Goal: Communication & Community: Share content

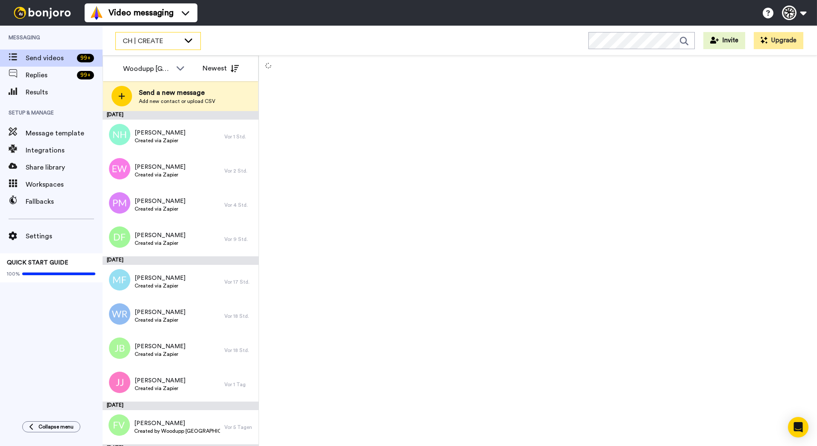
click at [188, 40] on icon at bounding box center [188, 40] width 10 height 9
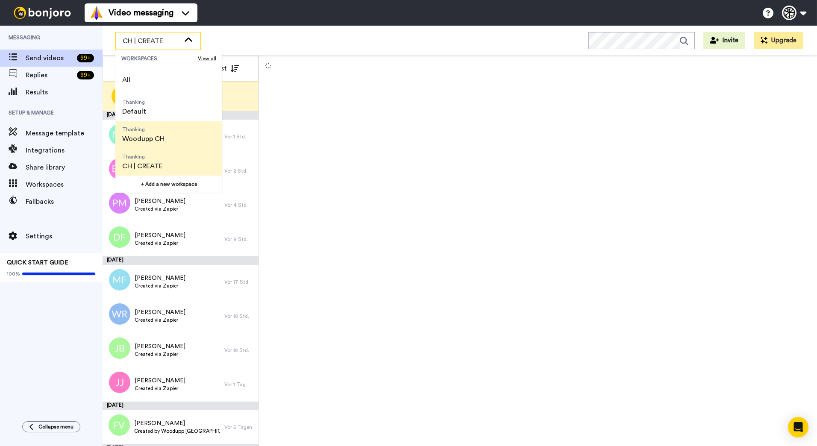
click at [170, 131] on span "Thanking Woodupp CH" at bounding box center [143, 134] width 56 height 27
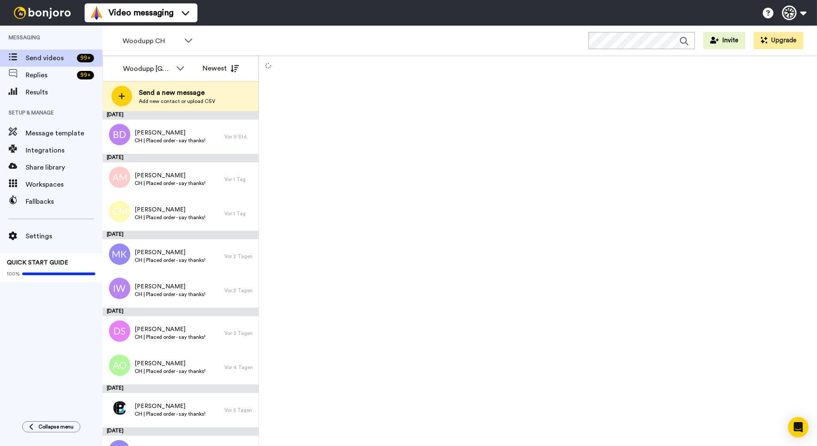
click at [585, 138] on div at bounding box center [538, 251] width 558 height 390
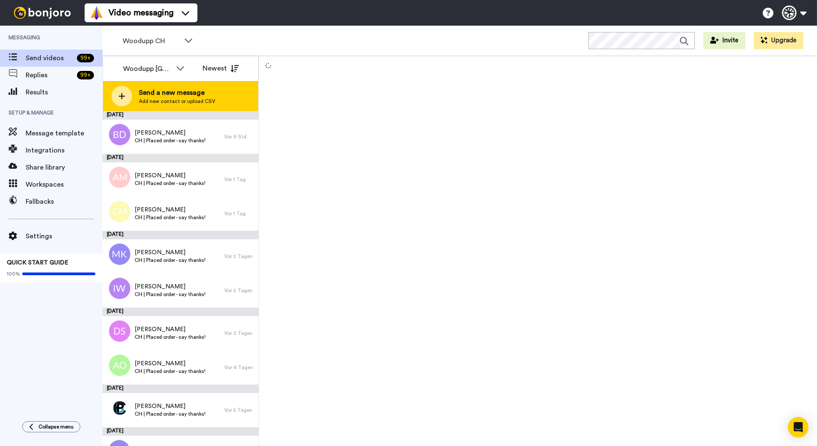
click at [192, 106] on div "Send a new message Add new contact or upload CSV" at bounding box center [180, 96] width 155 height 30
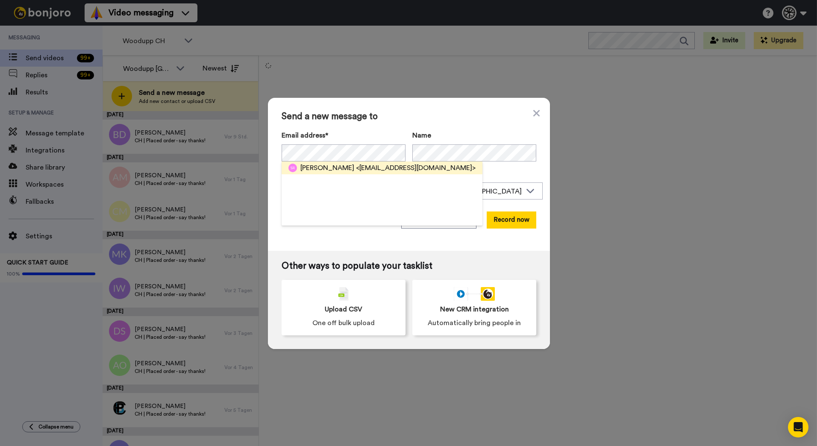
click at [433, 167] on span "<stephanerichier@elitemail.org>" at bounding box center [416, 168] width 120 height 10
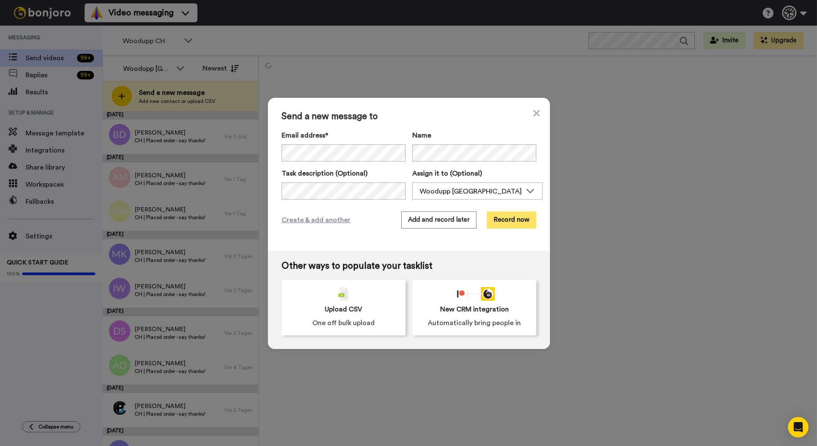
click at [512, 226] on button "Record now" at bounding box center [511, 219] width 50 height 17
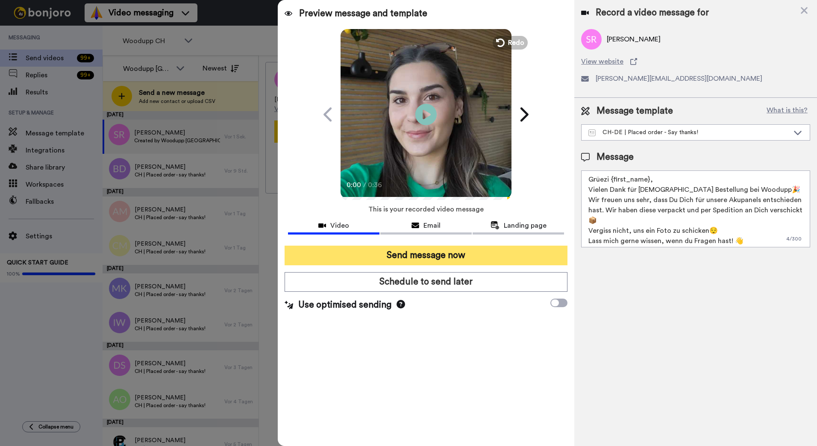
click at [432, 253] on button "Send message now" at bounding box center [425, 256] width 283 height 20
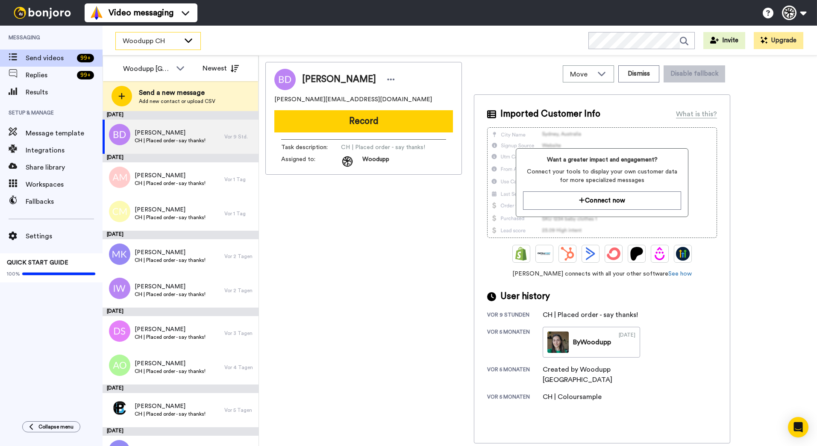
click at [184, 46] on div "Woodupp CH" at bounding box center [158, 40] width 85 height 17
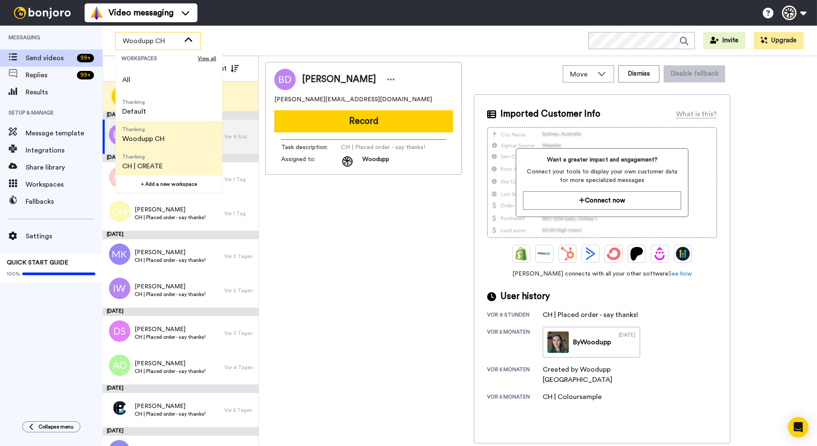
click at [165, 160] on span "Thanking CH | CREATE" at bounding box center [142, 161] width 54 height 27
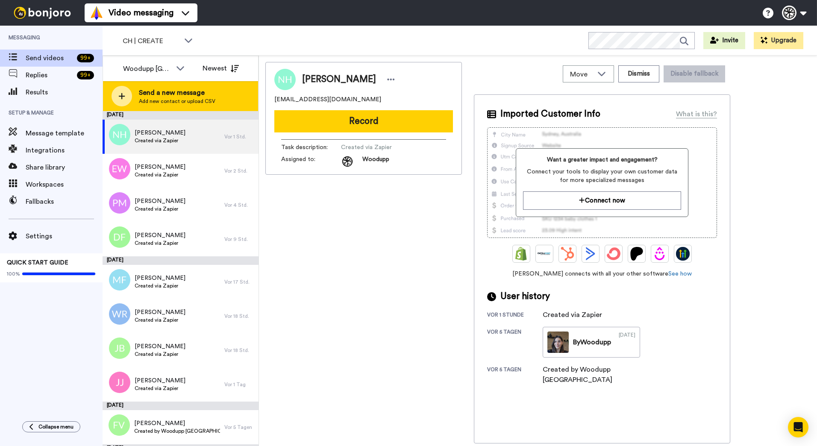
click at [186, 91] on span "Send a new message" at bounding box center [177, 93] width 76 height 10
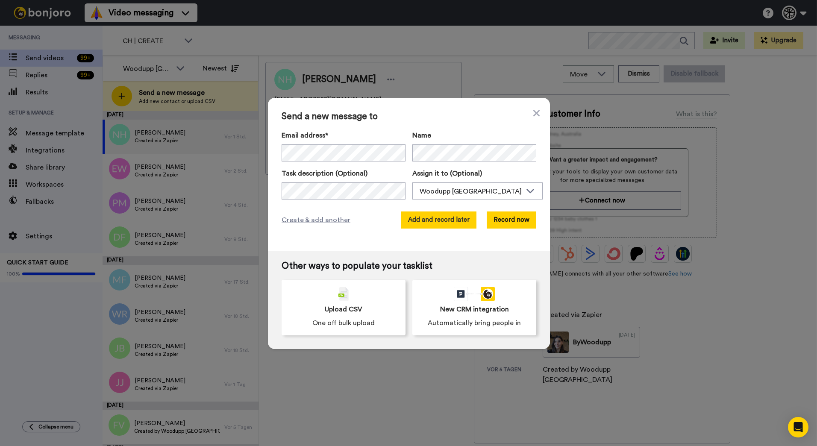
click at [457, 223] on button "Add and record later" at bounding box center [438, 219] width 75 height 17
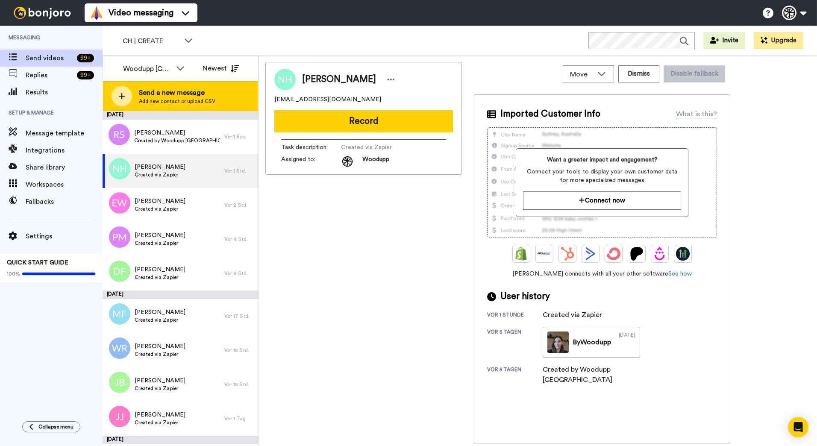
click at [217, 98] on div "Send a new message Add new contact or upload CSV" at bounding box center [180, 96] width 155 height 30
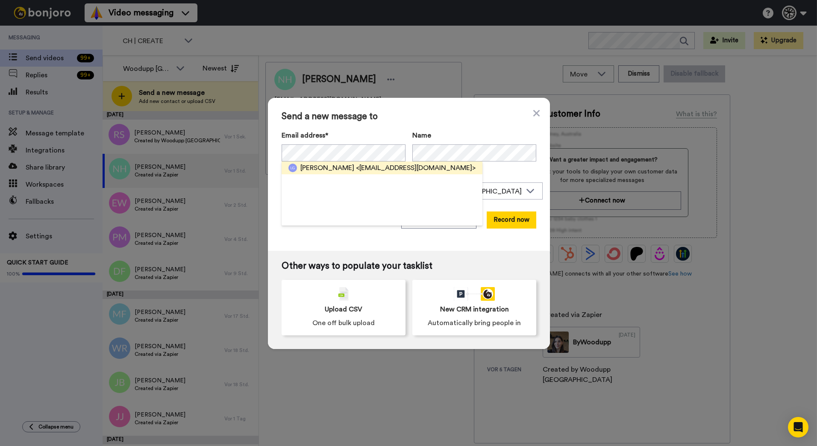
click at [356, 167] on span "<ludovic.guignet2@gmail.com>" at bounding box center [416, 168] width 120 height 10
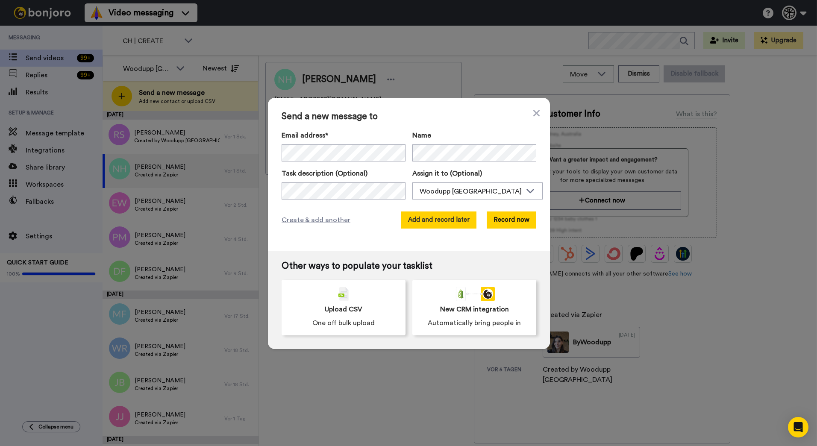
click at [439, 220] on button "Add and record later" at bounding box center [438, 219] width 75 height 17
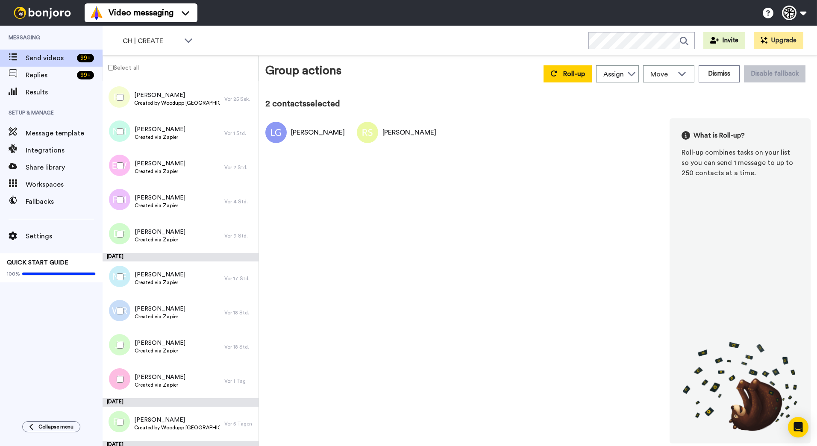
scroll to position [42, 0]
click at [557, 75] on icon at bounding box center [553, 73] width 7 height 7
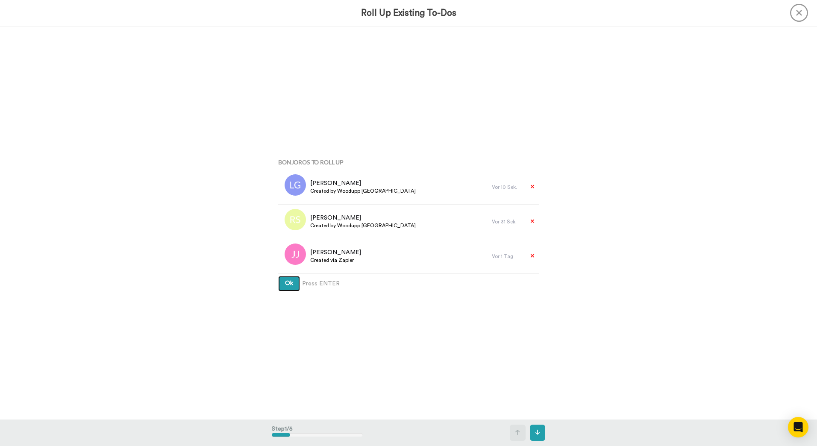
click at [278, 276] on button "Ok" at bounding box center [289, 283] width 22 height 15
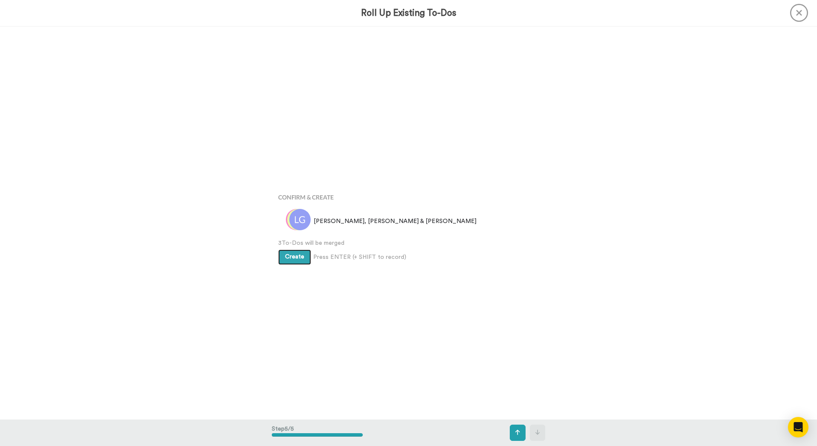
scroll to position [1573, 0]
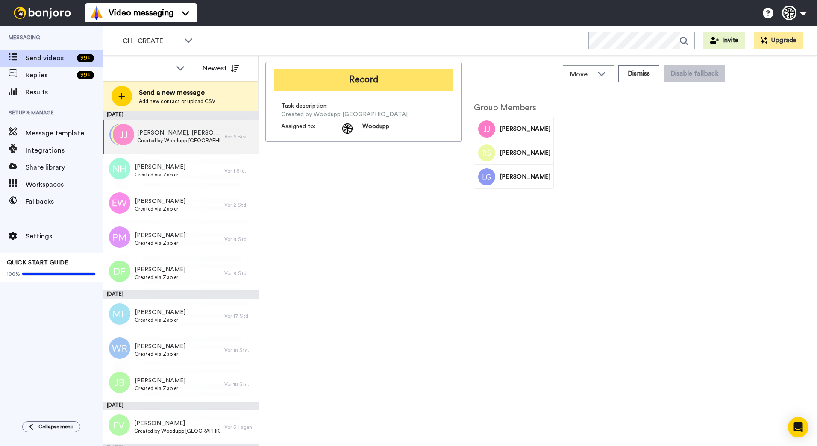
click at [373, 77] on button "Record" at bounding box center [363, 80] width 179 height 22
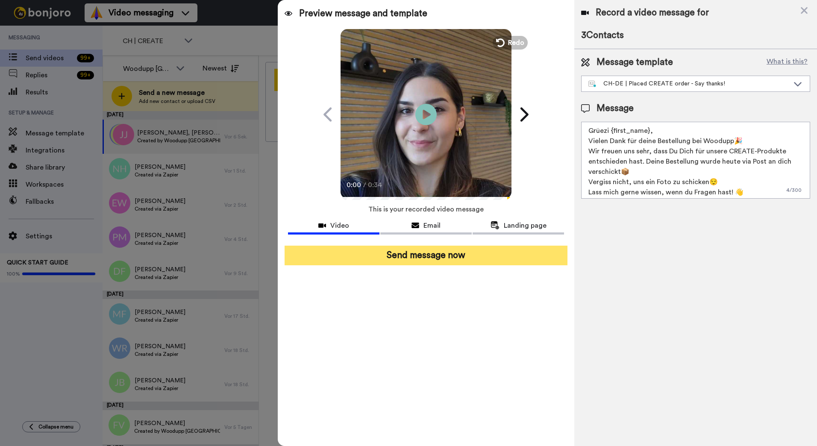
click at [431, 261] on button "Send message now" at bounding box center [425, 256] width 283 height 20
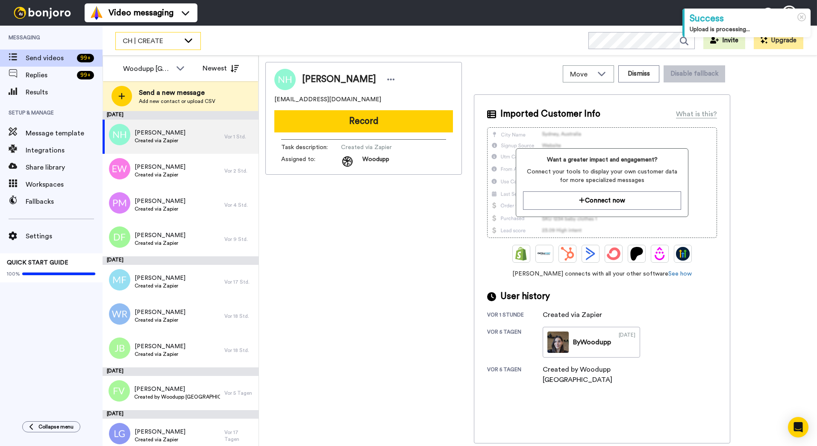
click at [186, 44] on icon at bounding box center [188, 40] width 10 height 9
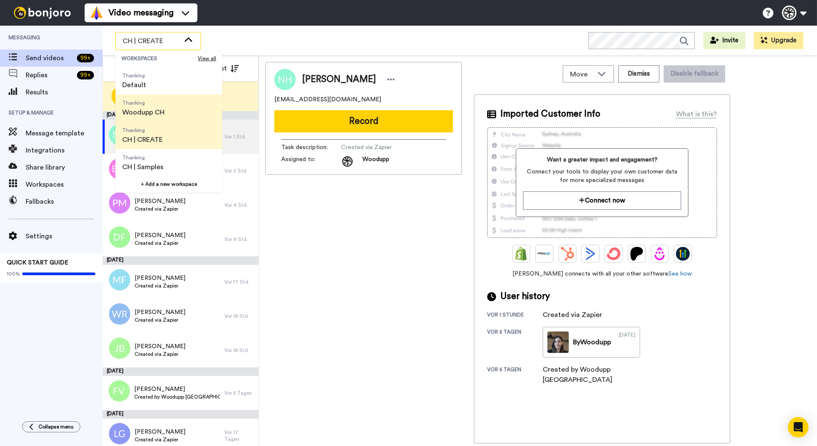
scroll to position [27, 0]
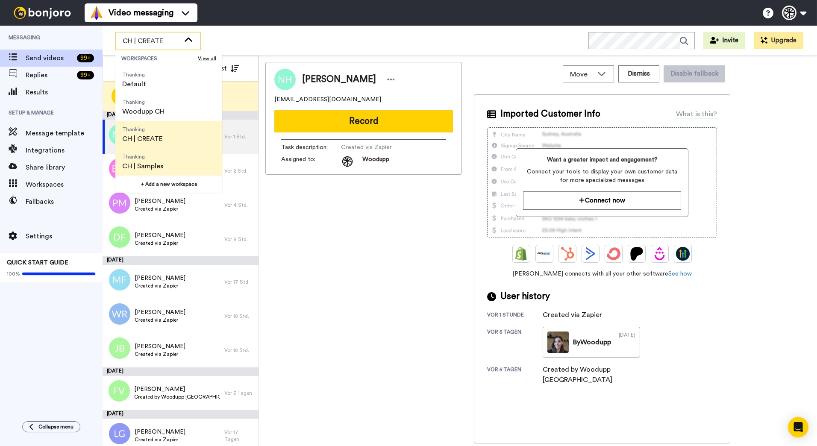
click at [168, 155] on span "Thanking CH | Samples" at bounding box center [142, 161] width 55 height 27
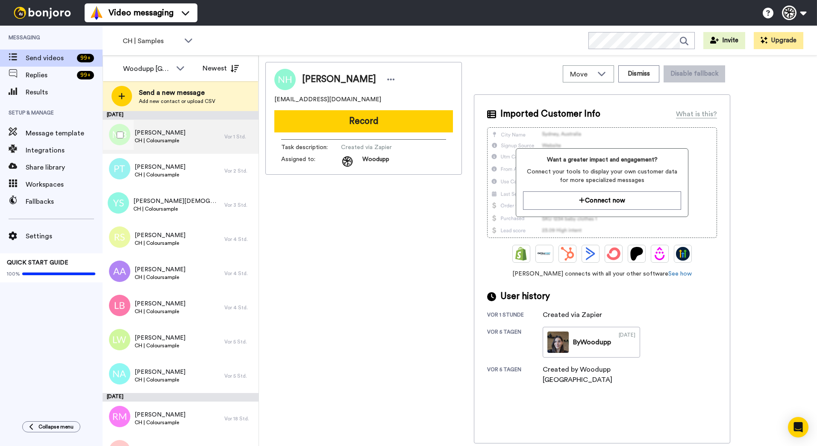
scroll to position [444, 0]
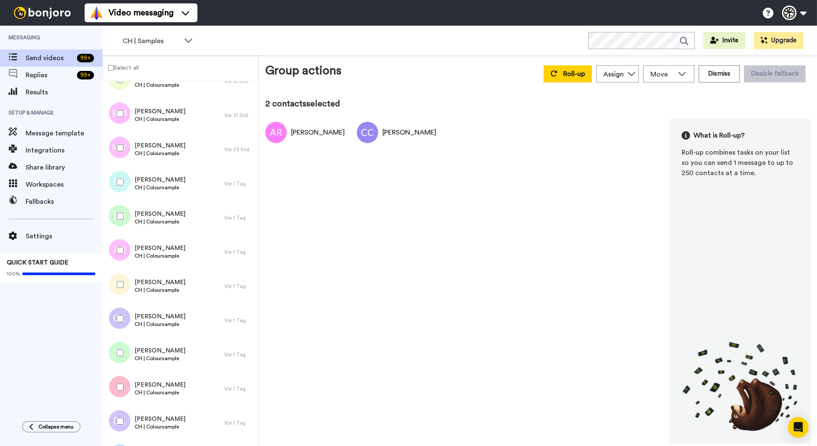
scroll to position [190, 0]
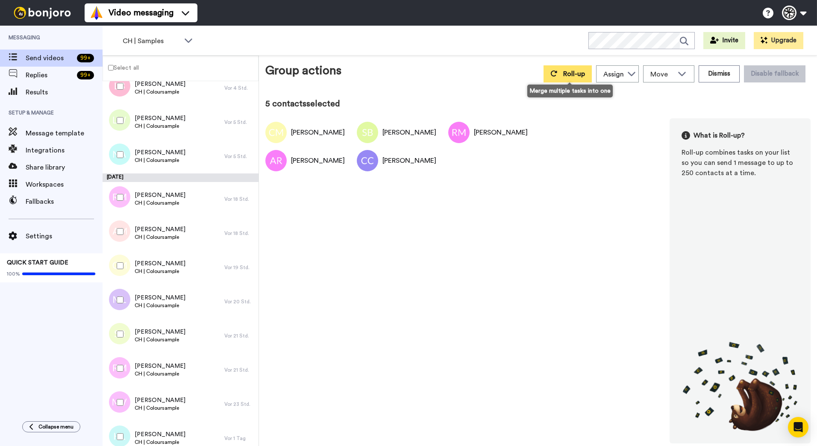
click at [577, 79] on button "Roll-up" at bounding box center [567, 73] width 48 height 17
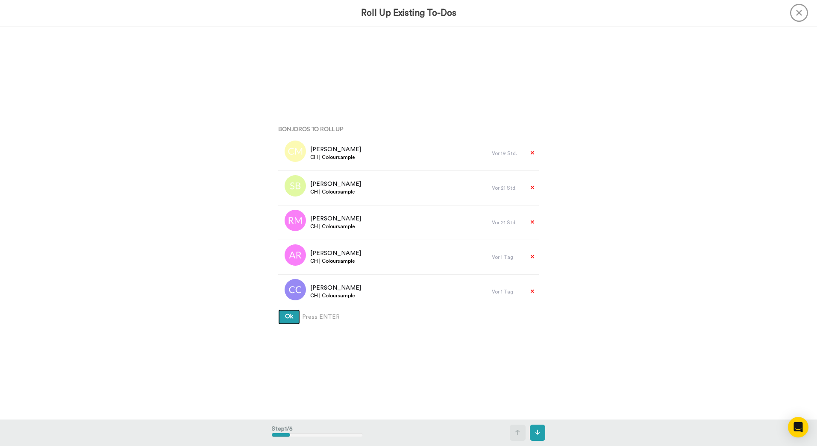
click at [278, 309] on button "Ok" at bounding box center [289, 316] width 22 height 15
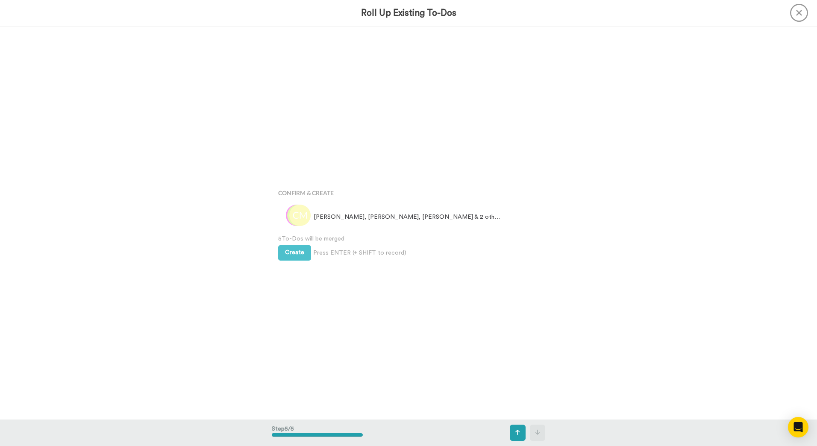
scroll to position [1573, 0]
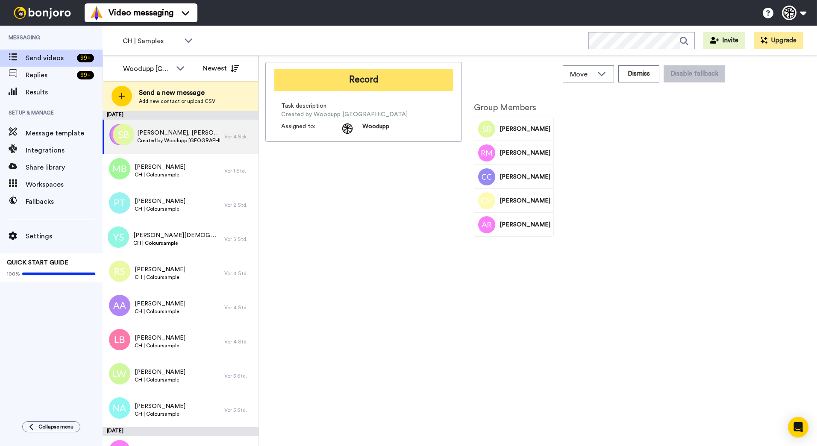
click at [346, 83] on button "Record" at bounding box center [363, 80] width 179 height 22
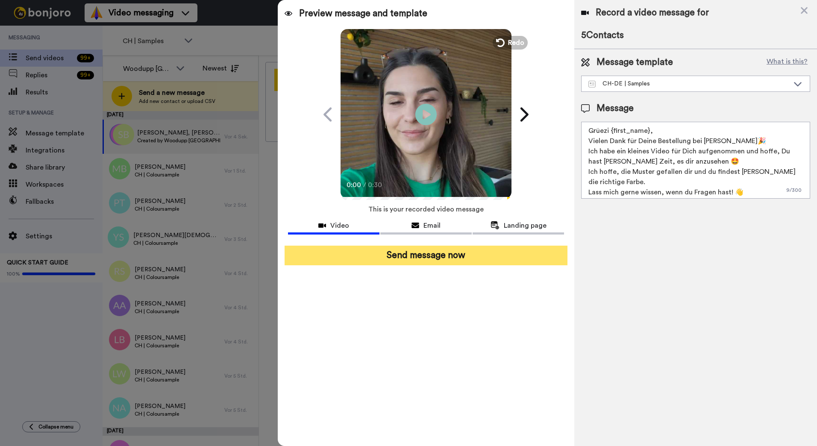
click at [512, 252] on button "Send message now" at bounding box center [425, 256] width 283 height 20
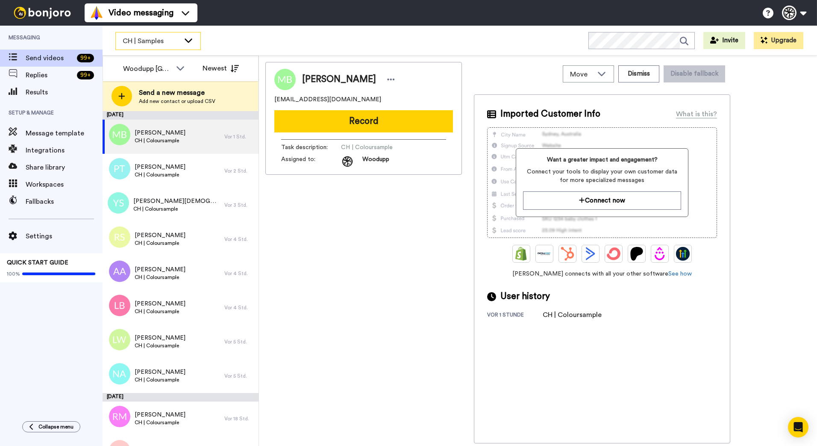
click at [175, 42] on span "CH | Samples" at bounding box center [151, 41] width 57 height 10
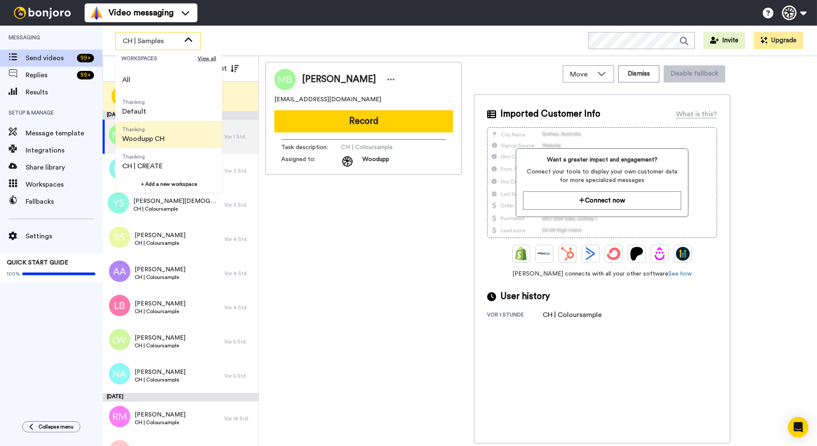
click at [175, 135] on li "Thanking Woodupp CH" at bounding box center [168, 134] width 107 height 27
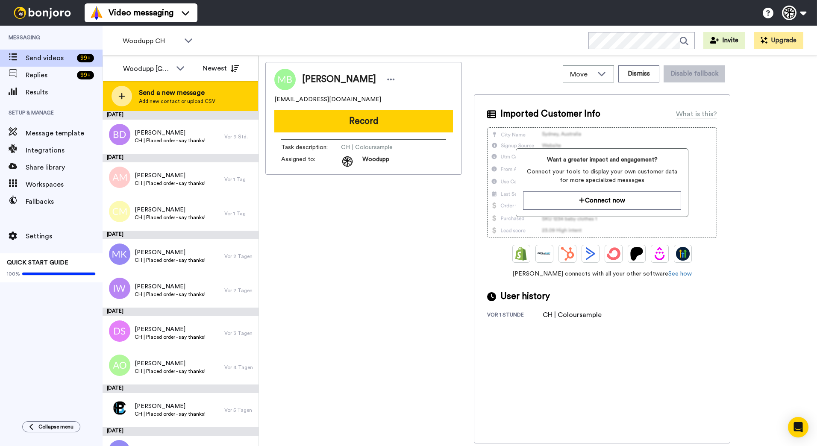
click at [212, 105] on div "Send a new message Add new contact or upload CSV" at bounding box center [180, 96] width 155 height 30
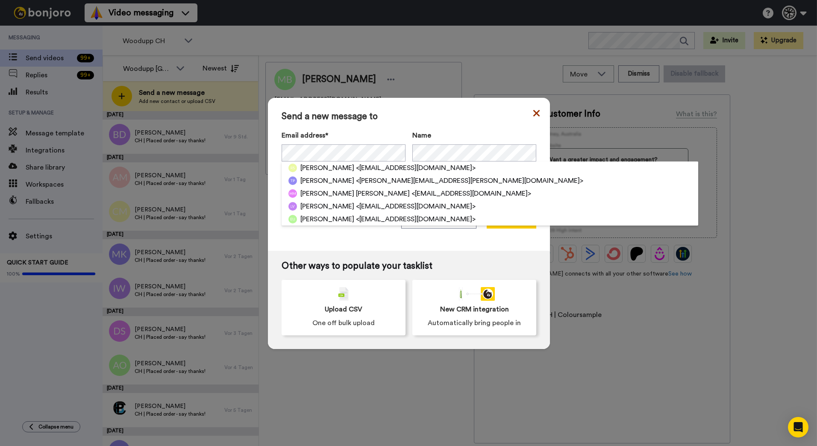
click at [536, 116] on icon at bounding box center [536, 113] width 6 height 6
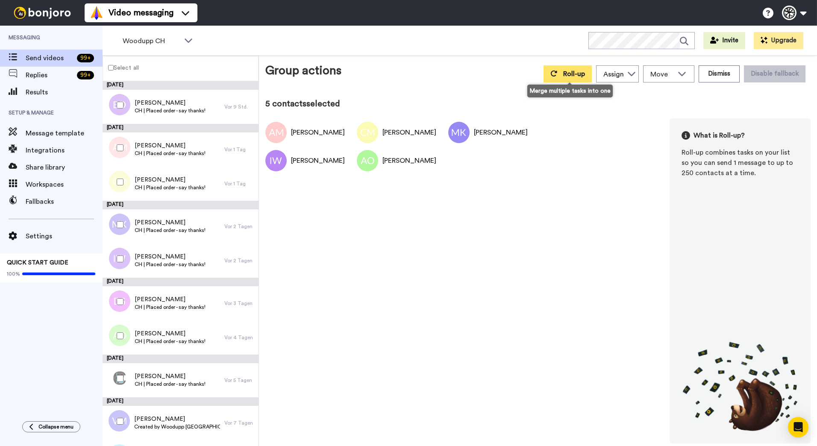
click at [567, 76] on span "Roll-up" at bounding box center [574, 73] width 22 height 7
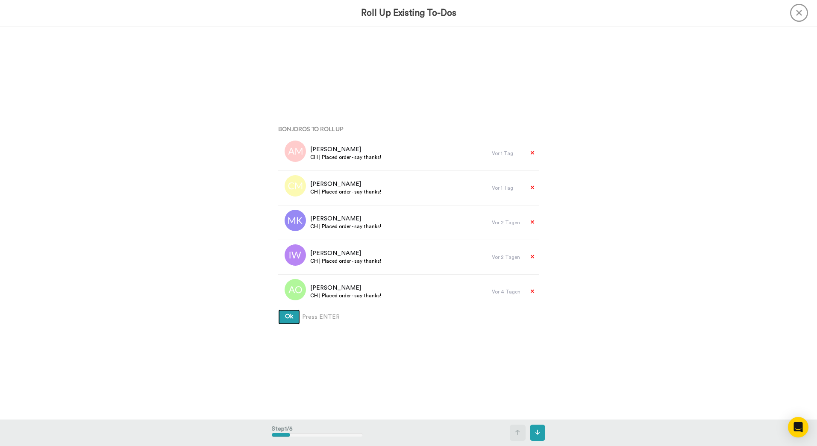
click at [278, 309] on button "Ok" at bounding box center [289, 316] width 22 height 15
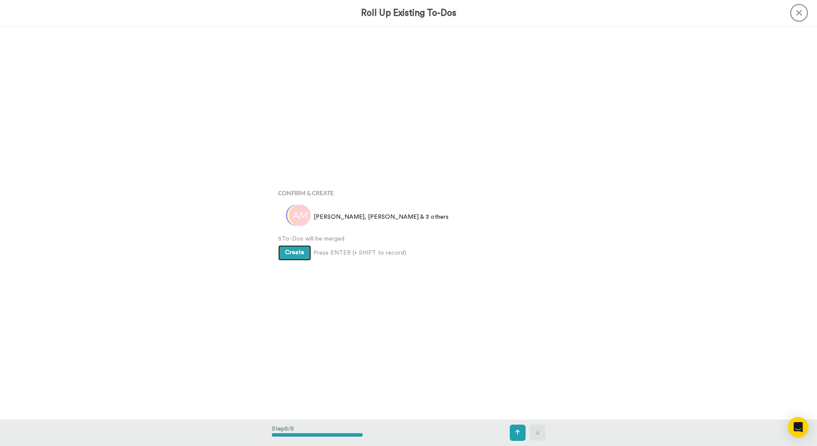
scroll to position [1573, 0]
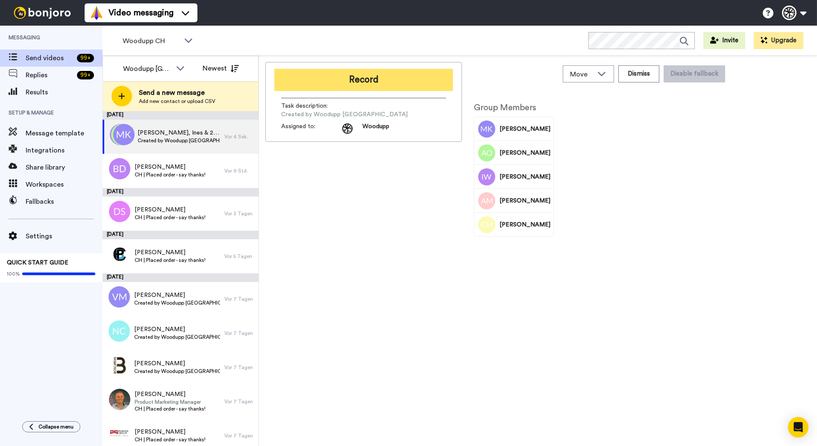
click at [360, 77] on button "Record" at bounding box center [363, 80] width 179 height 22
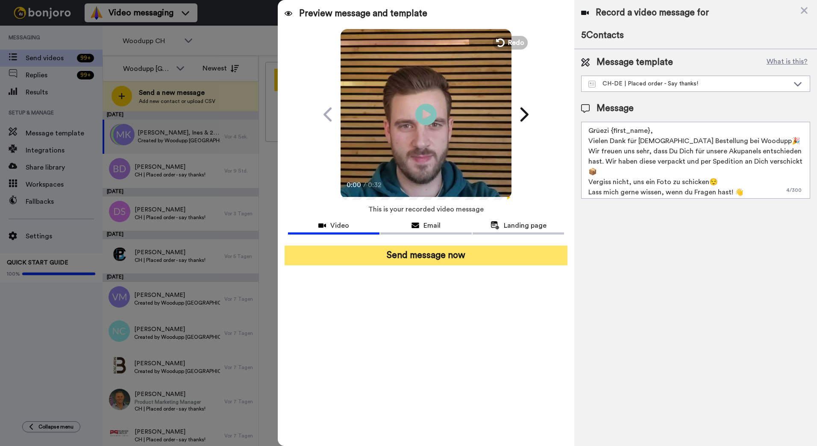
click at [493, 256] on button "Send message now" at bounding box center [425, 256] width 283 height 20
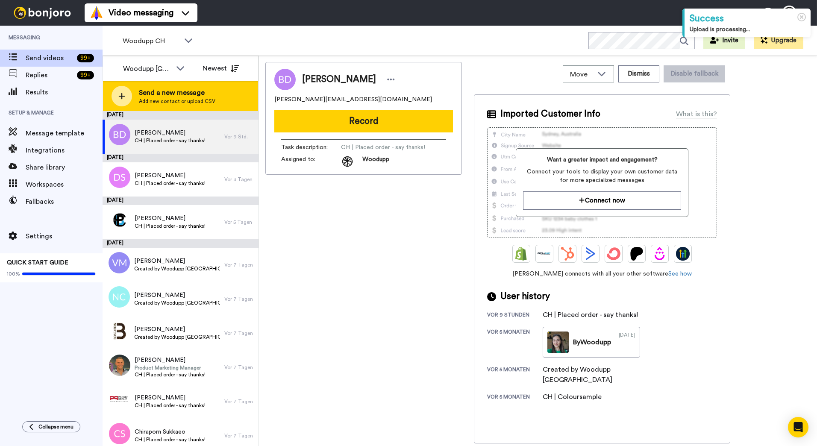
click at [179, 104] on span "Add new contact or upload CSV" at bounding box center [177, 101] width 76 height 7
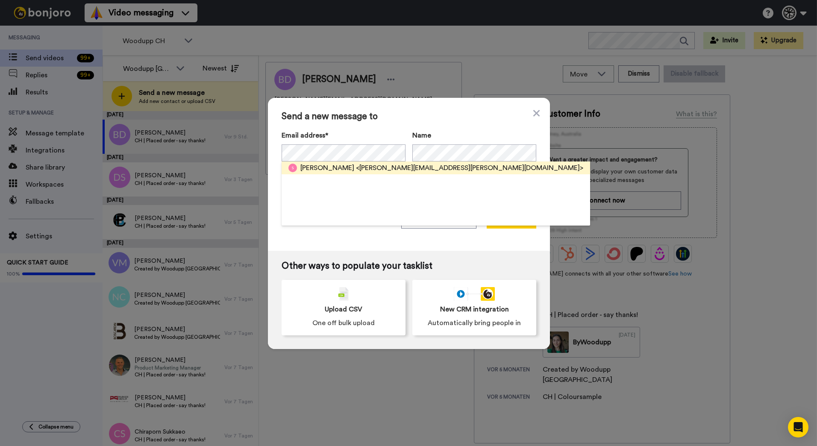
click at [364, 164] on span "<[PERSON_NAME][EMAIL_ADDRESS][PERSON_NAME][DOMAIN_NAME]>" at bounding box center [469, 168] width 227 height 10
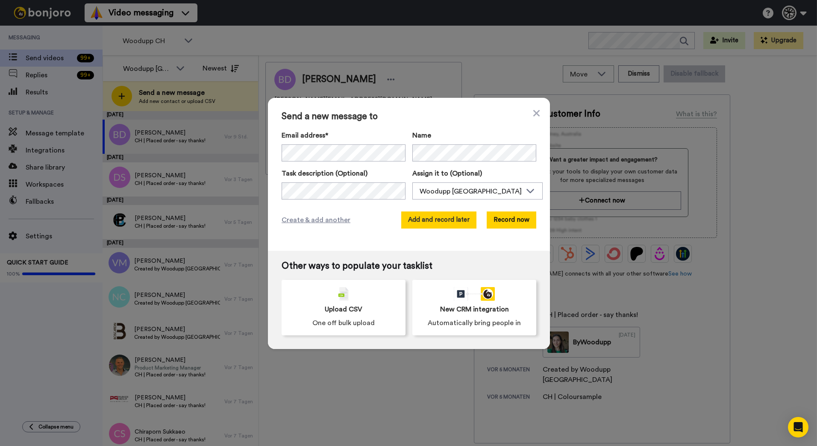
click at [448, 221] on button "Add and record later" at bounding box center [438, 219] width 75 height 17
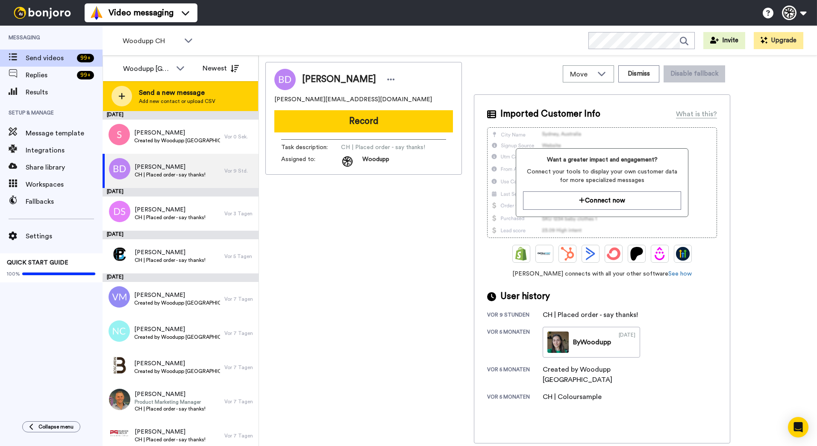
click at [207, 95] on span "Send a new message" at bounding box center [177, 93] width 76 height 10
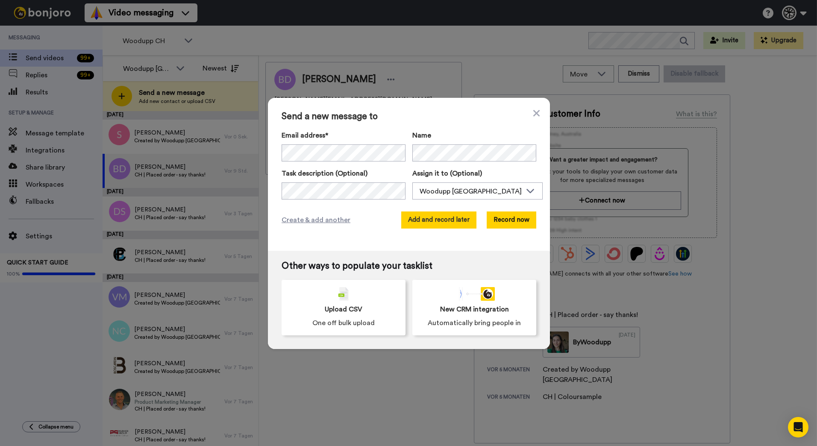
click at [464, 219] on button "Add and record later" at bounding box center [438, 219] width 75 height 17
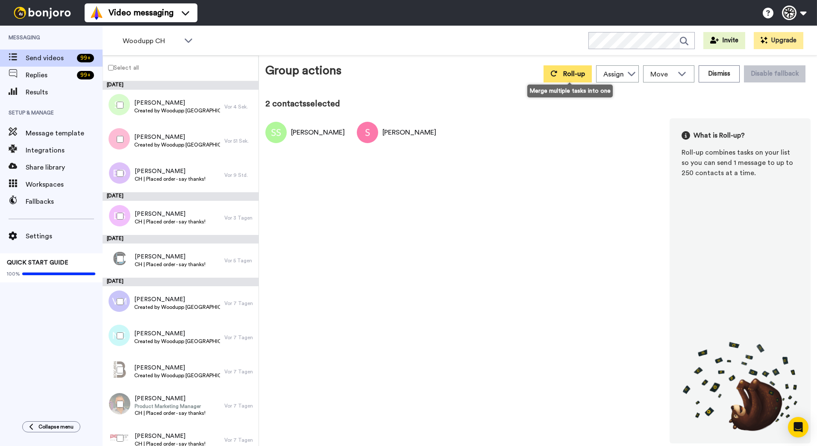
click at [571, 67] on button "Roll-up" at bounding box center [567, 73] width 48 height 17
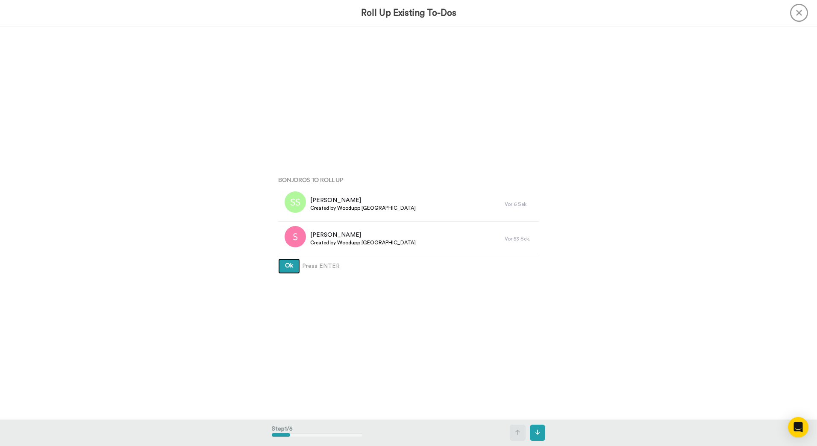
click at [278, 258] on button "Ok" at bounding box center [289, 265] width 22 height 15
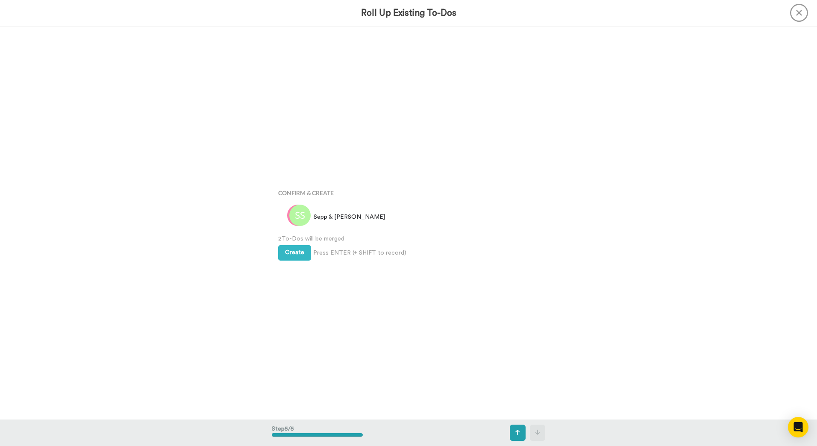
scroll to position [1573, 0]
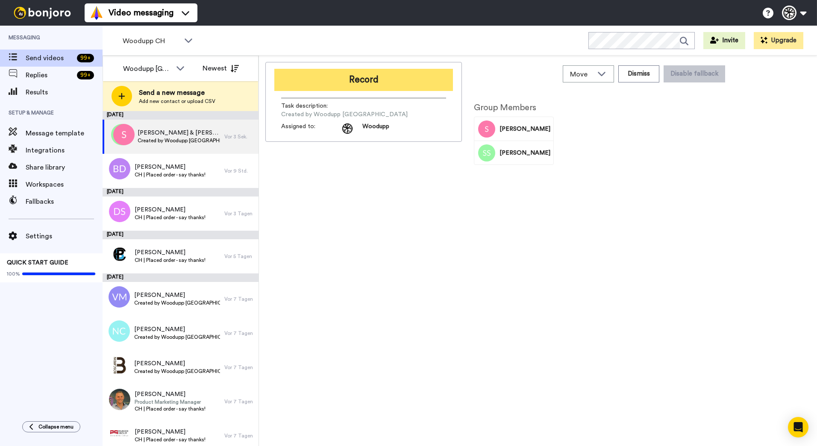
click at [381, 86] on button "Record" at bounding box center [363, 80] width 179 height 22
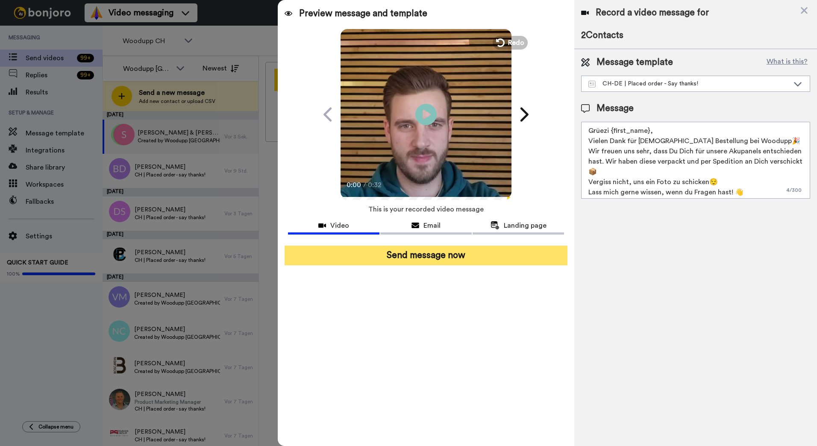
click at [462, 252] on button "Send message now" at bounding box center [425, 256] width 283 height 20
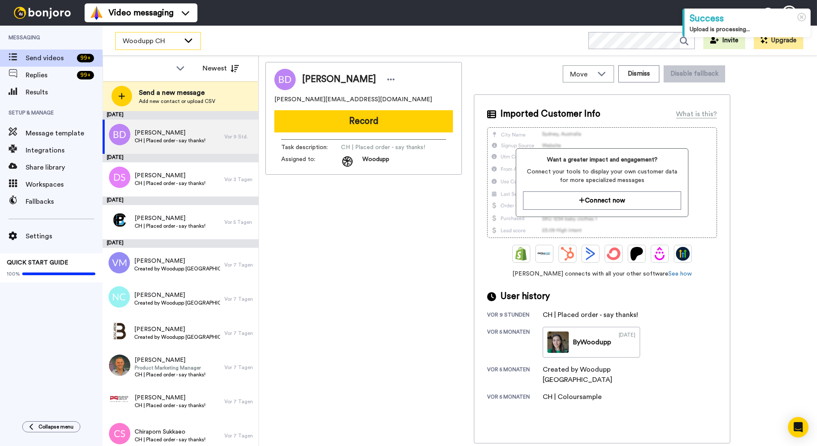
click at [170, 41] on span "Woodupp CH" at bounding box center [151, 41] width 57 height 10
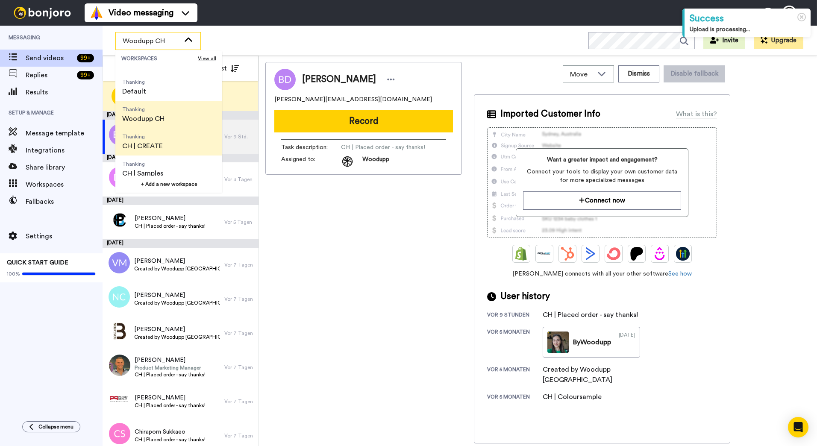
scroll to position [27, 0]
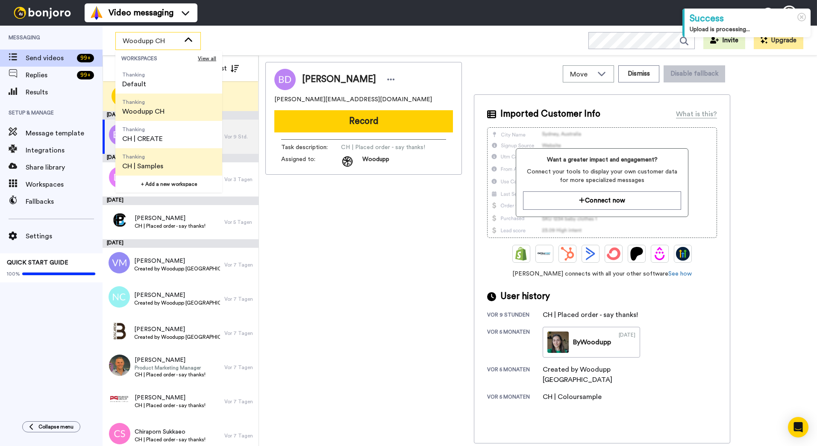
click at [172, 160] on li "Thanking CH | Samples" at bounding box center [168, 161] width 107 height 27
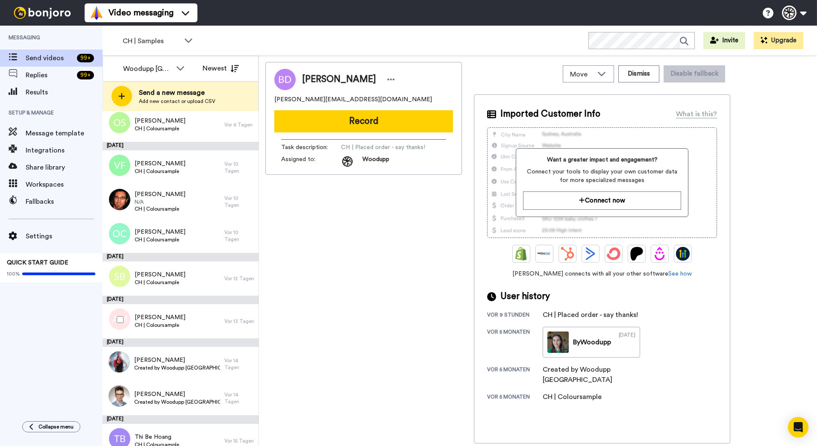
scroll to position [713, 0]
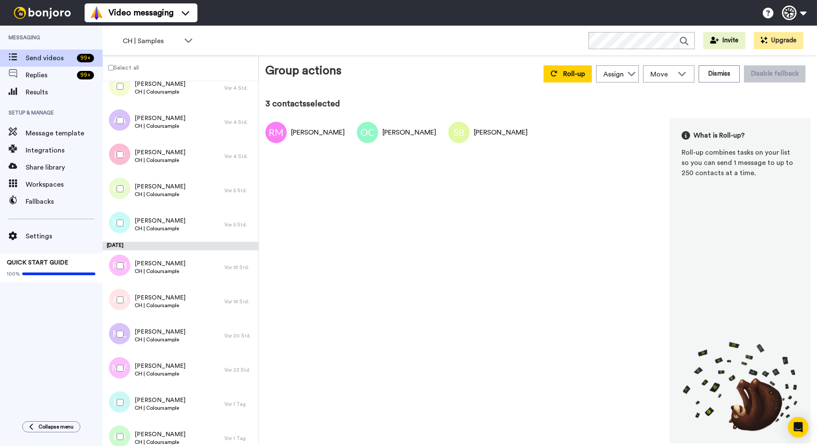
scroll to position [360, 0]
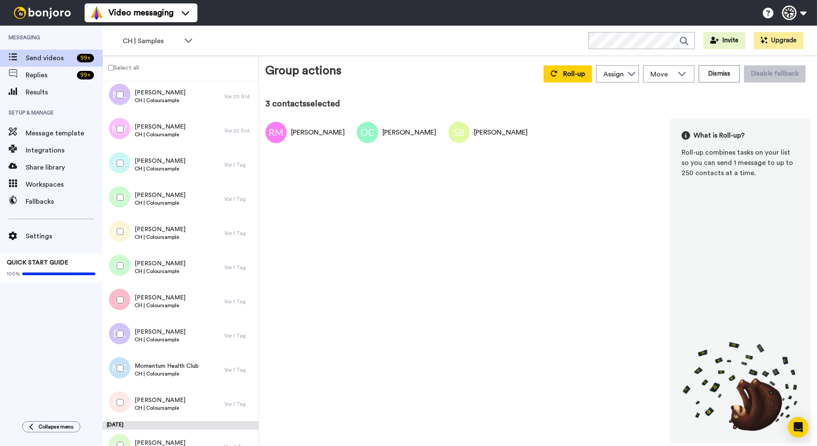
click at [117, 261] on div at bounding box center [118, 266] width 31 height 30
click at [119, 330] on div at bounding box center [118, 334] width 31 height 30
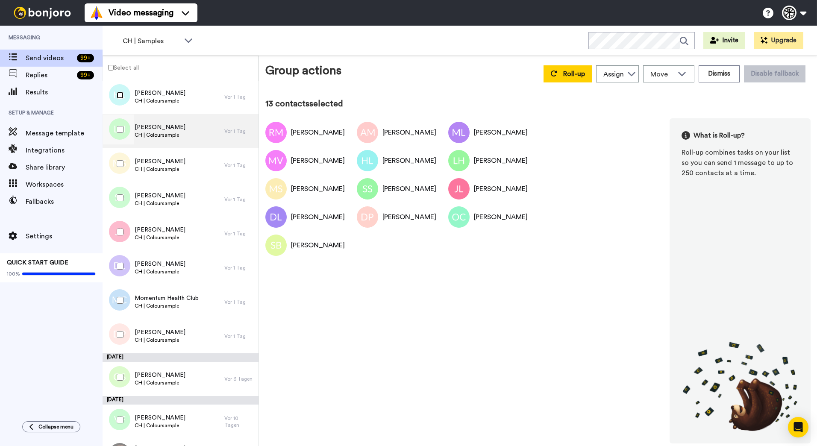
scroll to position [429, 0]
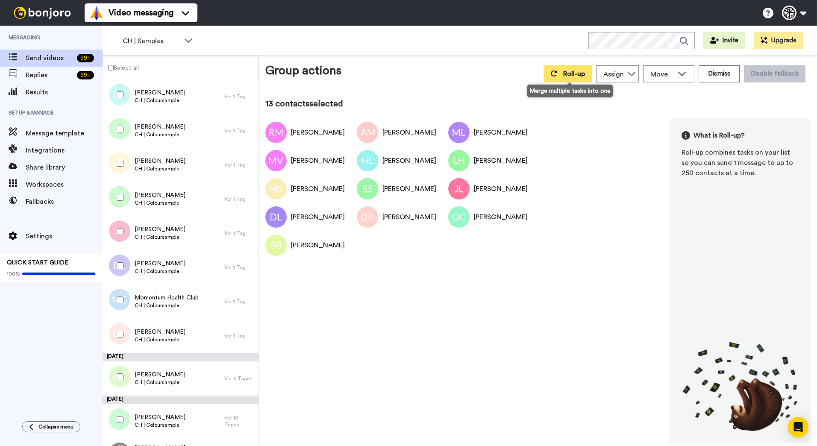
click at [566, 79] on button "Roll-up" at bounding box center [567, 73] width 48 height 17
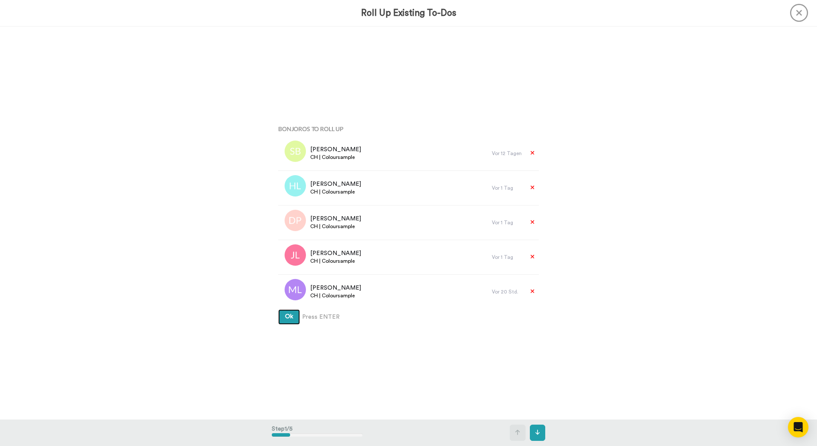
click at [278, 309] on button "Ok" at bounding box center [289, 316] width 22 height 15
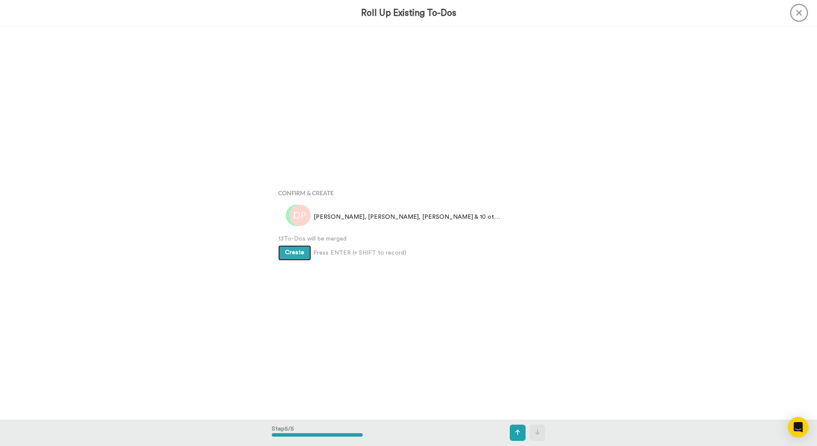
scroll to position [1573, 0]
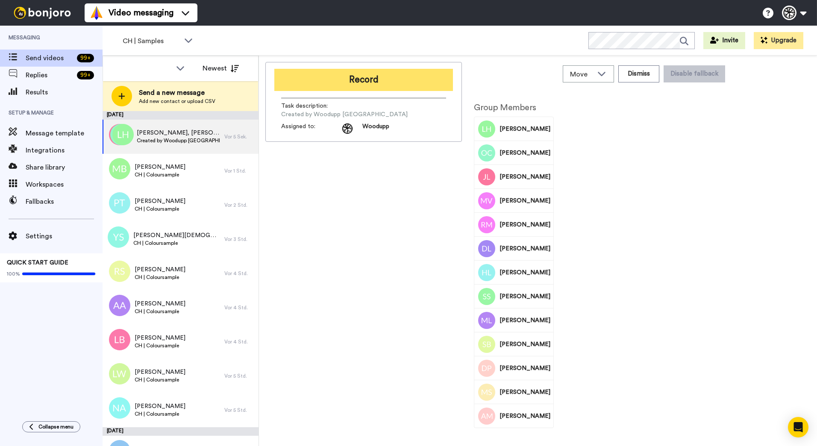
click at [377, 82] on button "Record" at bounding box center [363, 80] width 179 height 22
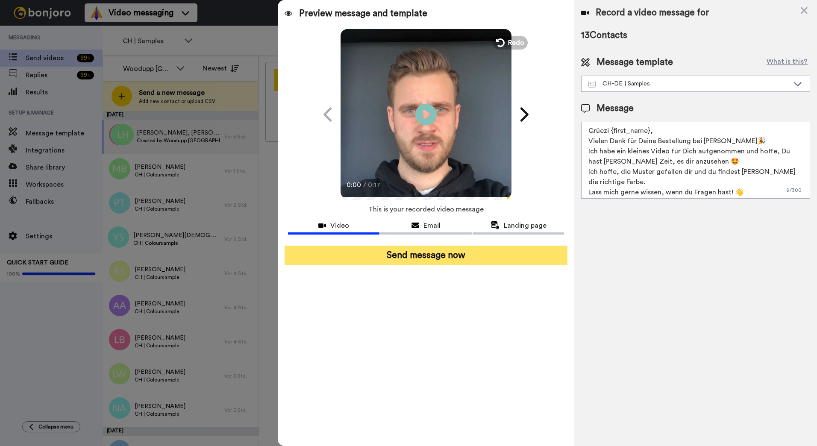
click at [407, 263] on button "Send message now" at bounding box center [425, 256] width 283 height 20
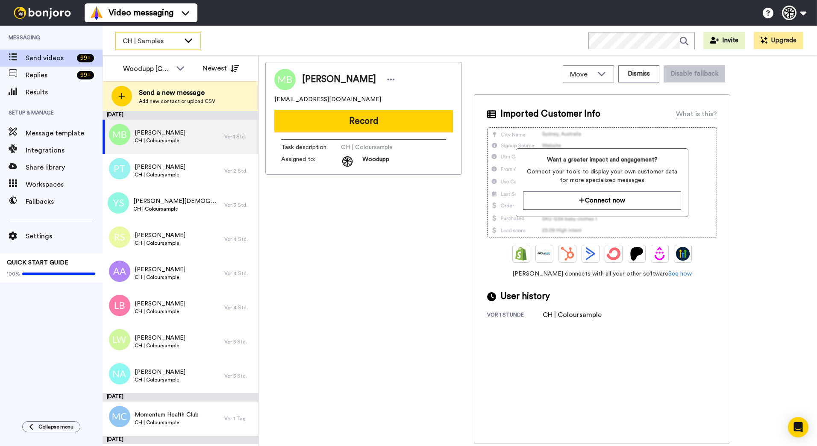
click at [199, 41] on div "CH | Samples" at bounding box center [158, 40] width 85 height 17
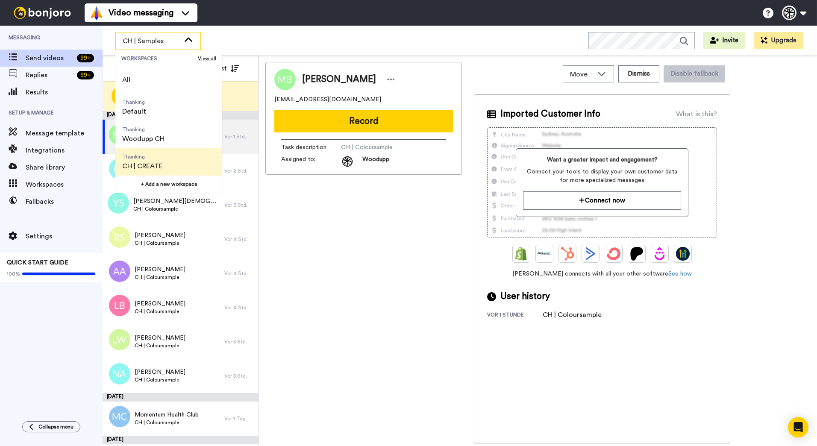
click at [164, 157] on span "Thanking CH | CREATE" at bounding box center [142, 161] width 54 height 27
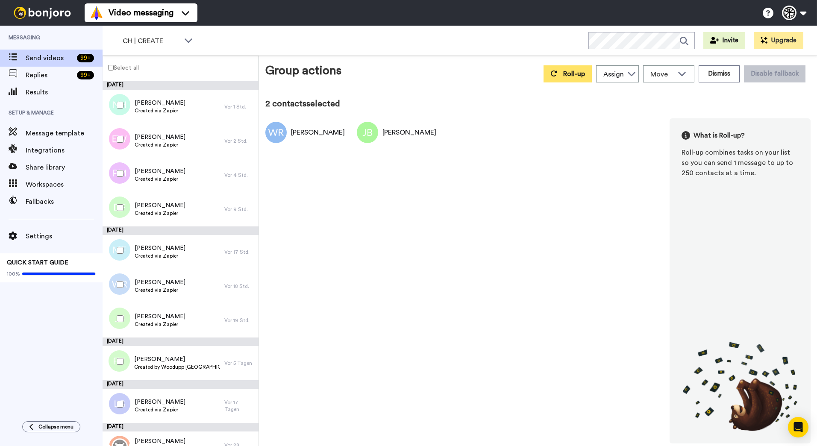
click at [581, 75] on span "Roll-up" at bounding box center [574, 73] width 22 height 7
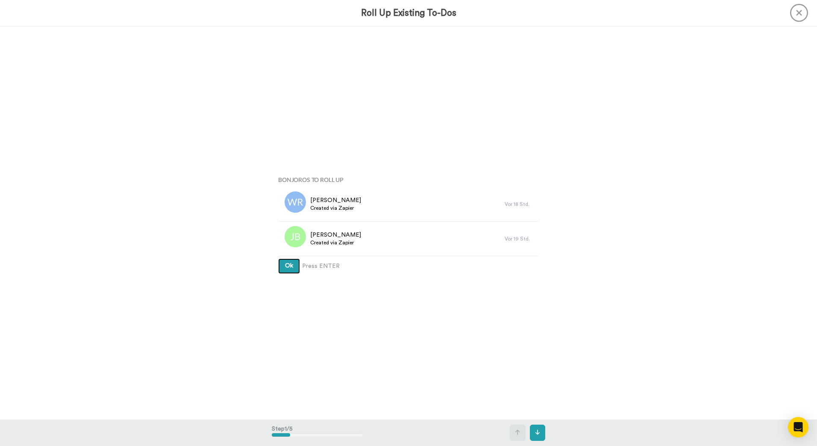
click at [278, 258] on button "Ok" at bounding box center [289, 265] width 22 height 15
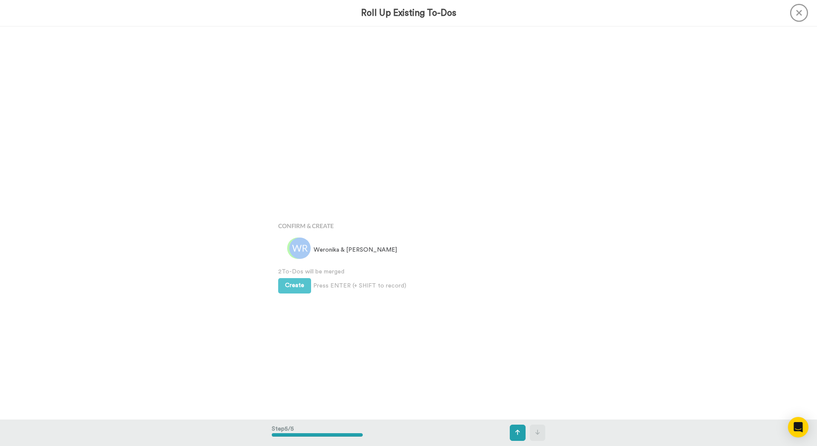
scroll to position [1573, 0]
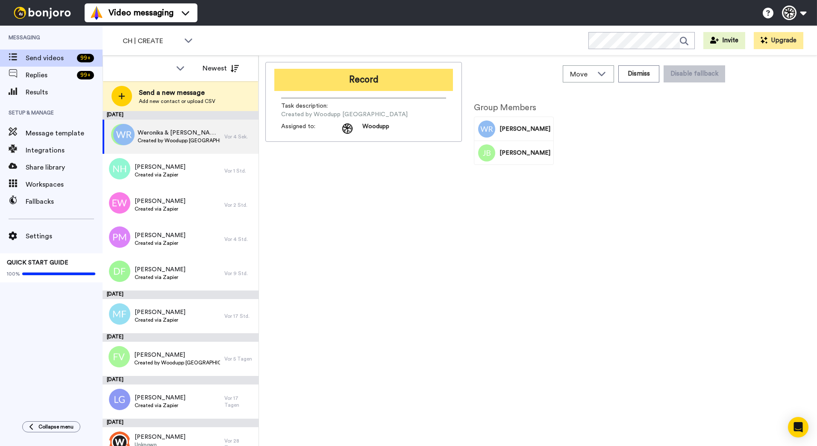
click at [338, 73] on button "Record" at bounding box center [363, 80] width 179 height 22
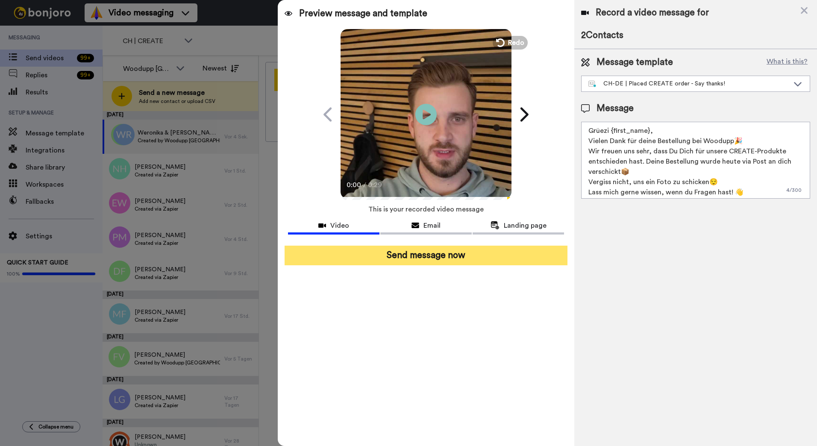
click at [407, 252] on button "Send message now" at bounding box center [425, 256] width 283 height 20
